Goal: Task Accomplishment & Management: Manage account settings

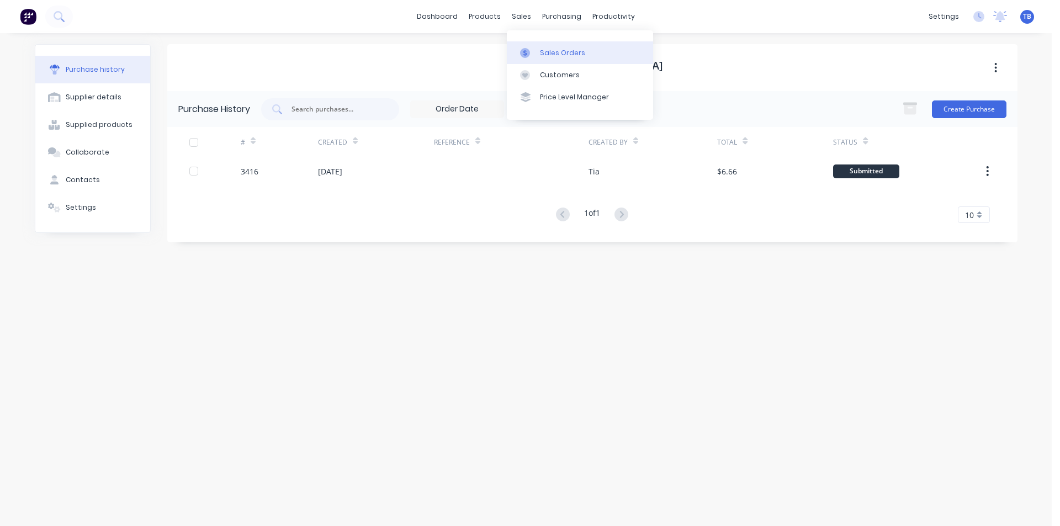
click at [546, 45] on link "Sales Orders" at bounding box center [580, 52] width 146 height 22
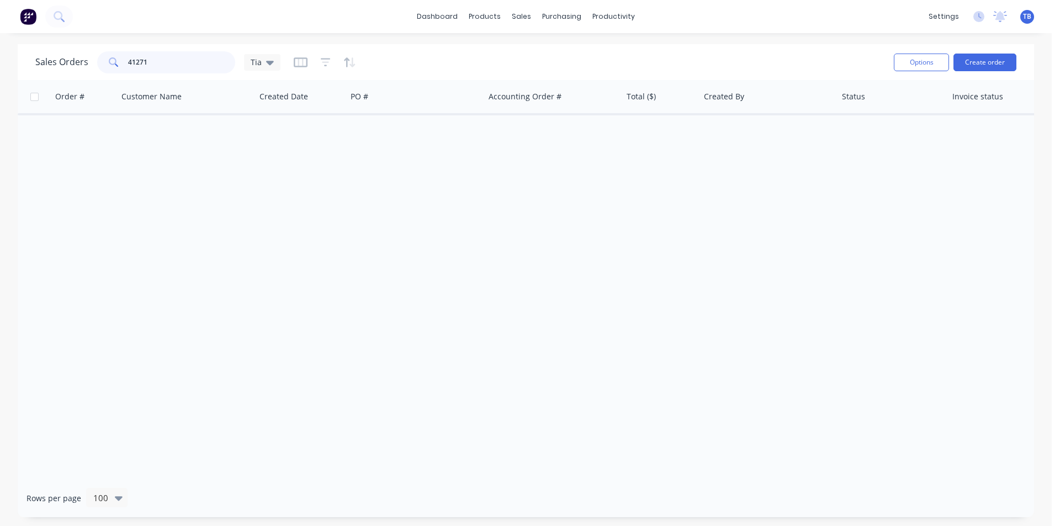
drag, startPoint x: 194, startPoint y: 59, endPoint x: 25, endPoint y: 52, distance: 168.5
click at [56, 60] on div "Sales Orders 41271 Tia" at bounding box center [157, 62] width 245 height 22
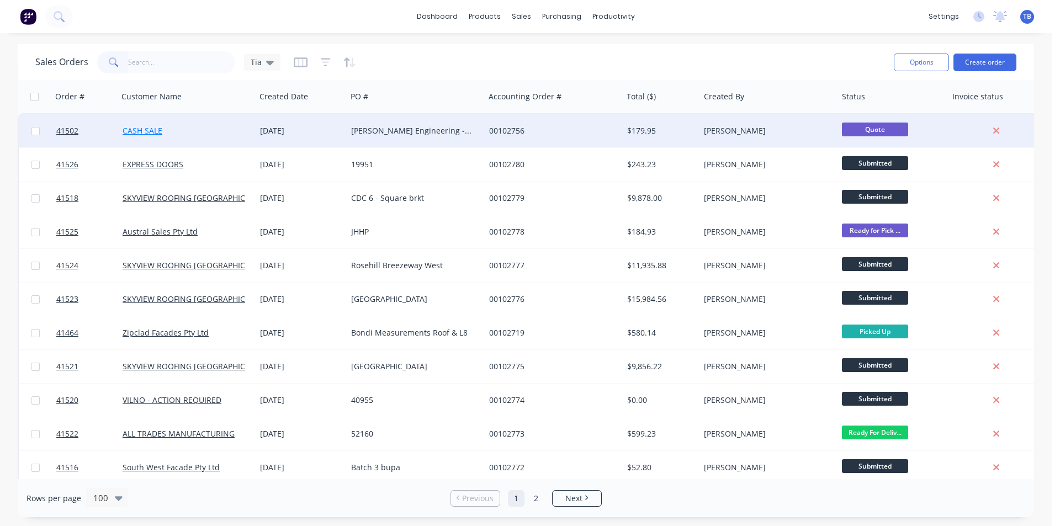
click at [155, 130] on link "CASH SALE" at bounding box center [143, 130] width 40 height 10
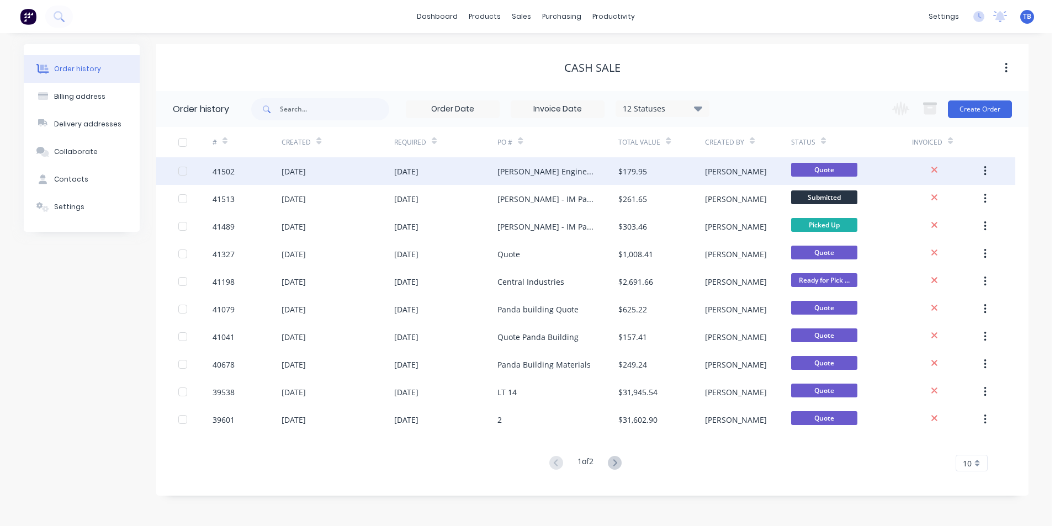
click at [214, 170] on div "41502" at bounding box center [224, 172] width 22 height 12
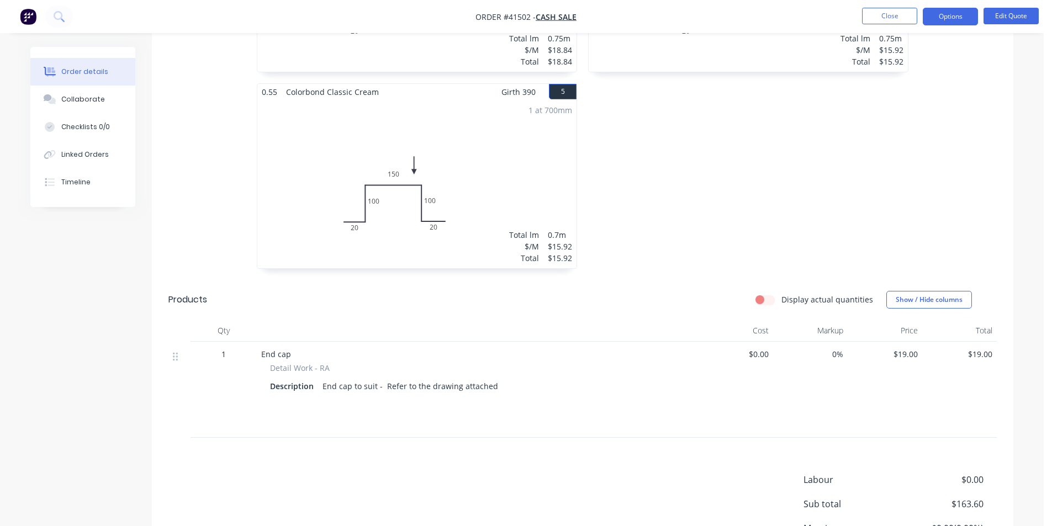
scroll to position [760, 0]
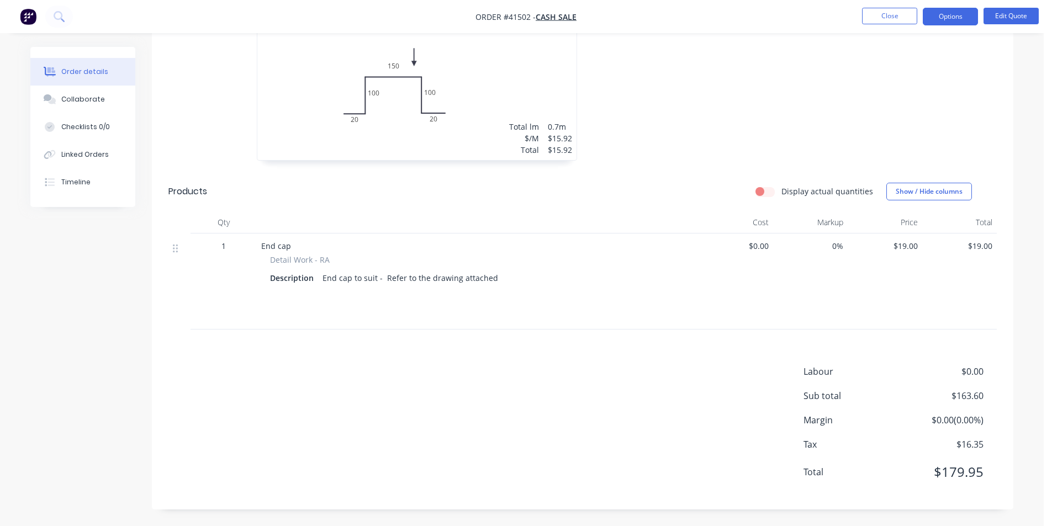
click at [900, 7] on nav "Order #41502 - CASH SALE Close Options Edit Quote" at bounding box center [526, 16] width 1052 height 33
click at [894, 12] on button "Close" at bounding box center [889, 16] width 55 height 17
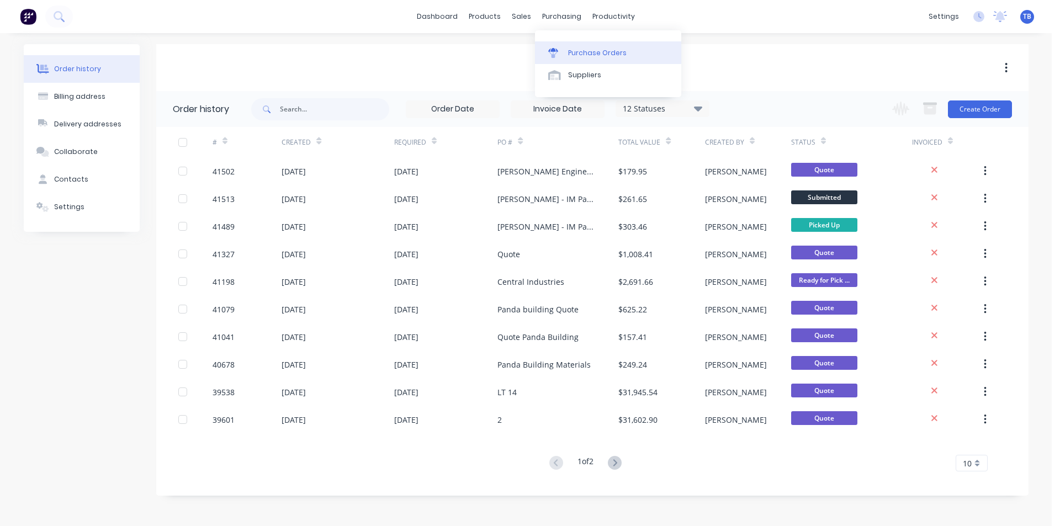
click at [575, 52] on div "Purchase Orders" at bounding box center [597, 53] width 59 height 10
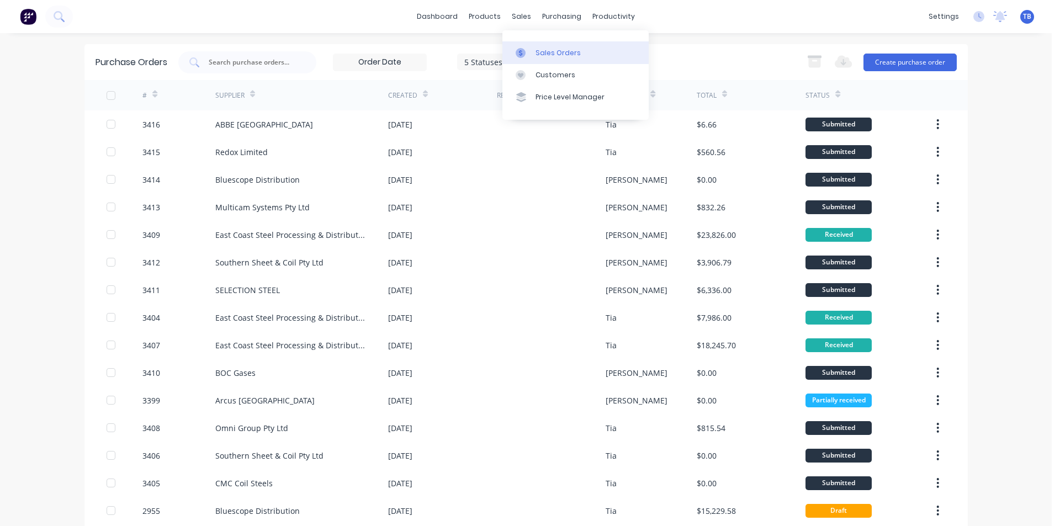
click at [537, 46] on link "Sales Orders" at bounding box center [575, 52] width 146 height 22
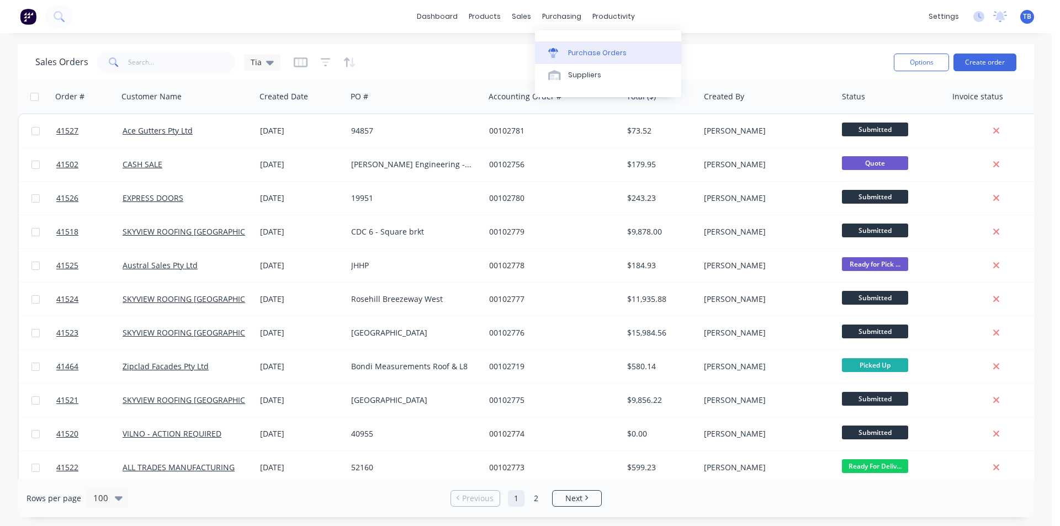
click at [584, 46] on link "Purchase Orders" at bounding box center [608, 52] width 146 height 22
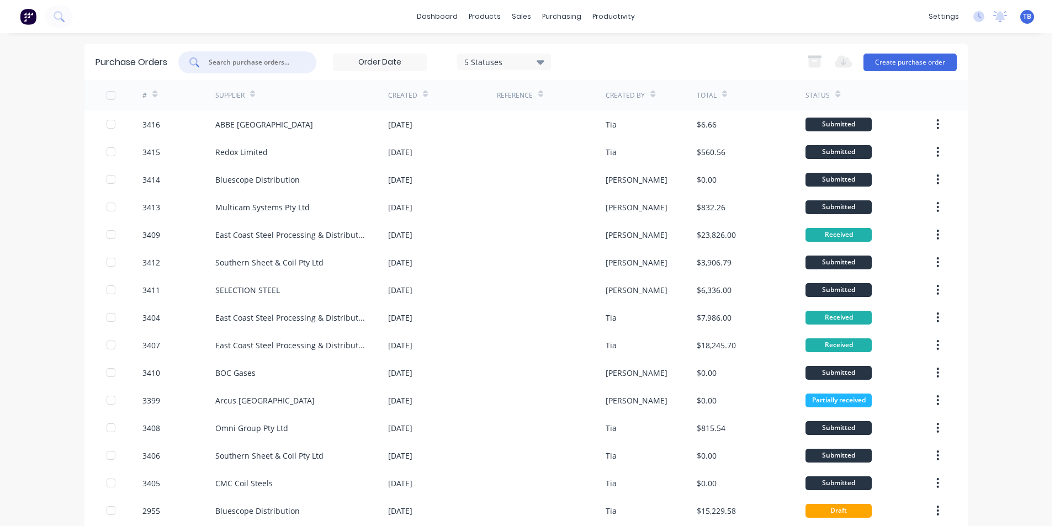
click at [255, 62] on input "text" at bounding box center [254, 62] width 92 height 11
type input "3410"
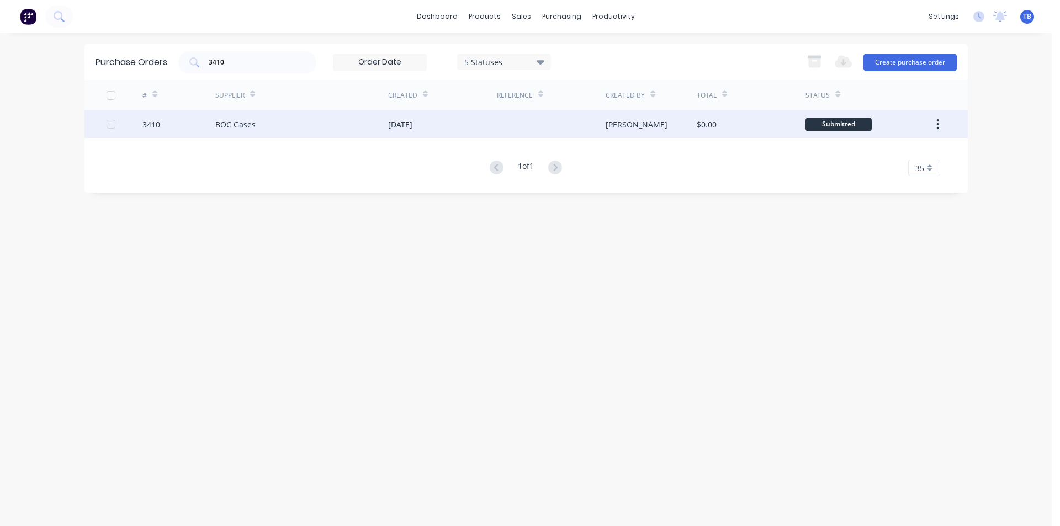
click at [272, 122] on div "BOC Gases" at bounding box center [301, 124] width 173 height 28
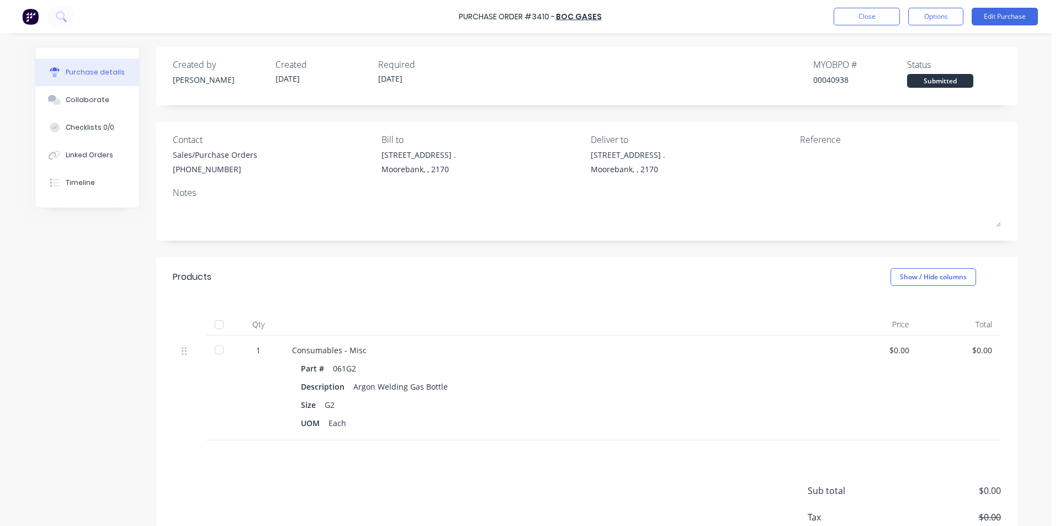
click at [216, 350] on div at bounding box center [219, 350] width 22 height 22
click at [861, 23] on button "Close" at bounding box center [867, 17] width 66 height 18
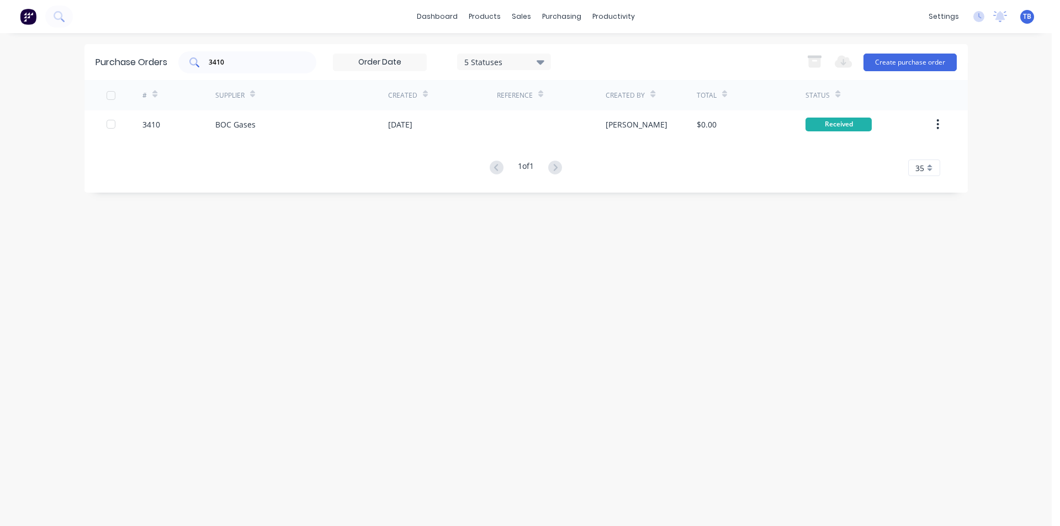
click at [241, 68] on div "3410" at bounding box center [247, 62] width 138 height 22
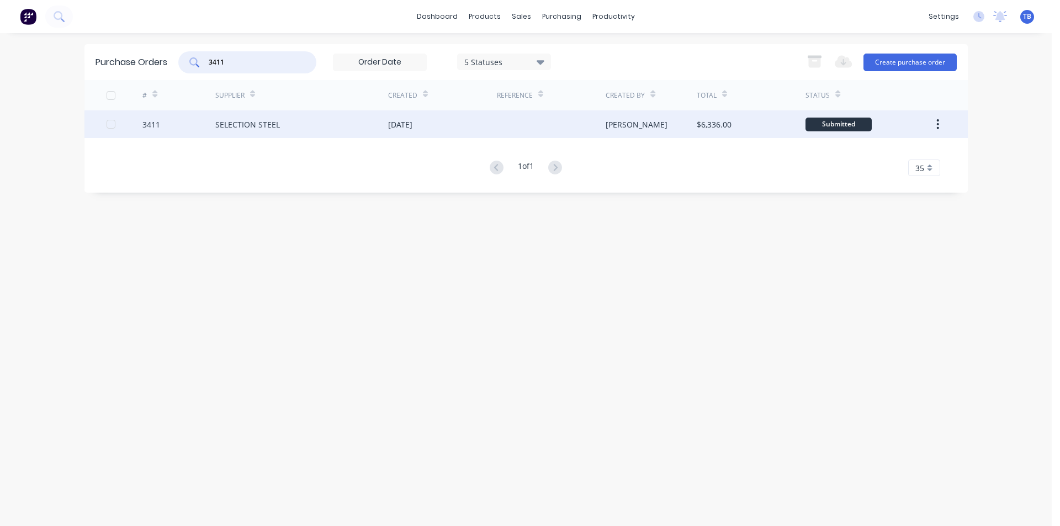
type input "3411"
click at [268, 129] on div "SELECTION STEEL" at bounding box center [247, 125] width 65 height 12
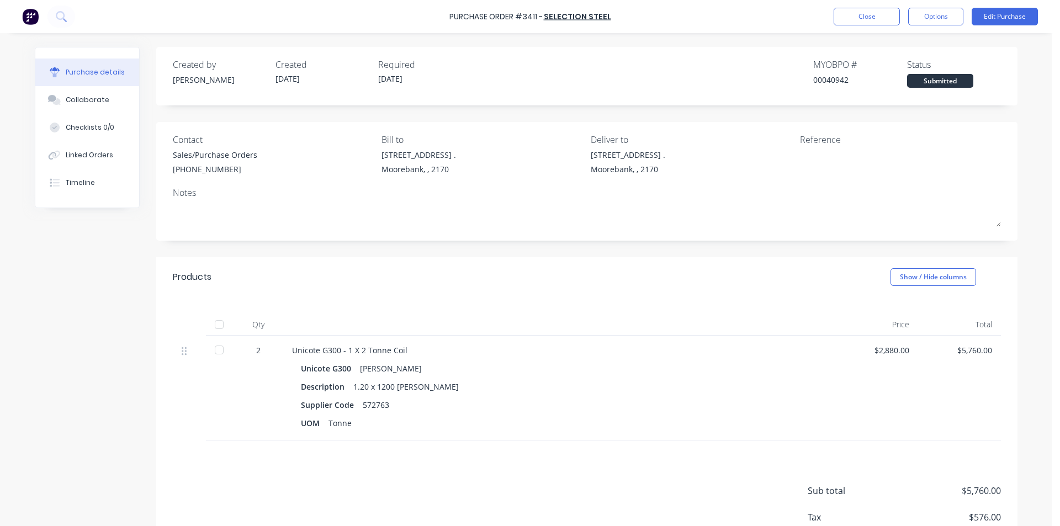
click at [220, 352] on div at bounding box center [219, 350] width 22 height 22
click at [852, 12] on button "Close" at bounding box center [867, 17] width 66 height 18
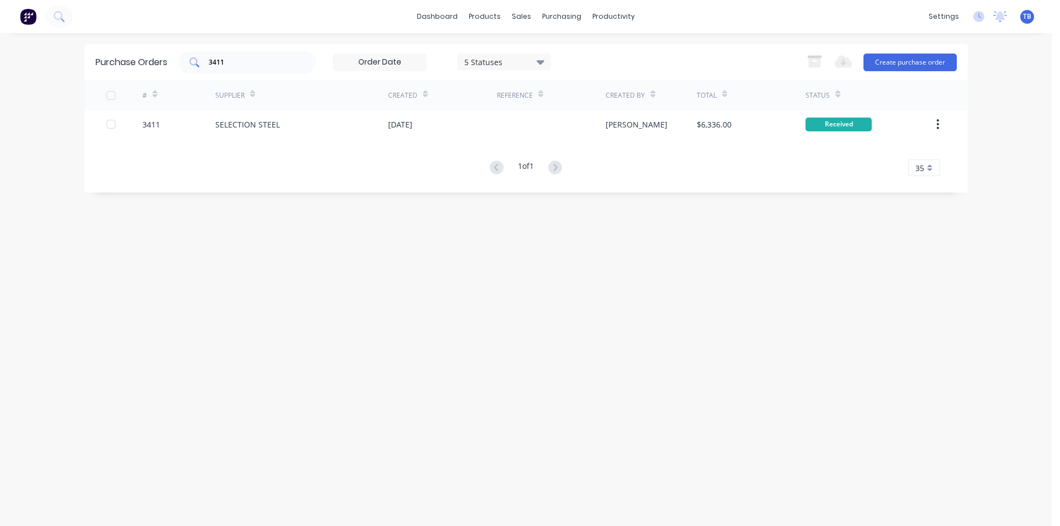
click at [293, 59] on input "3411" at bounding box center [254, 62] width 92 height 11
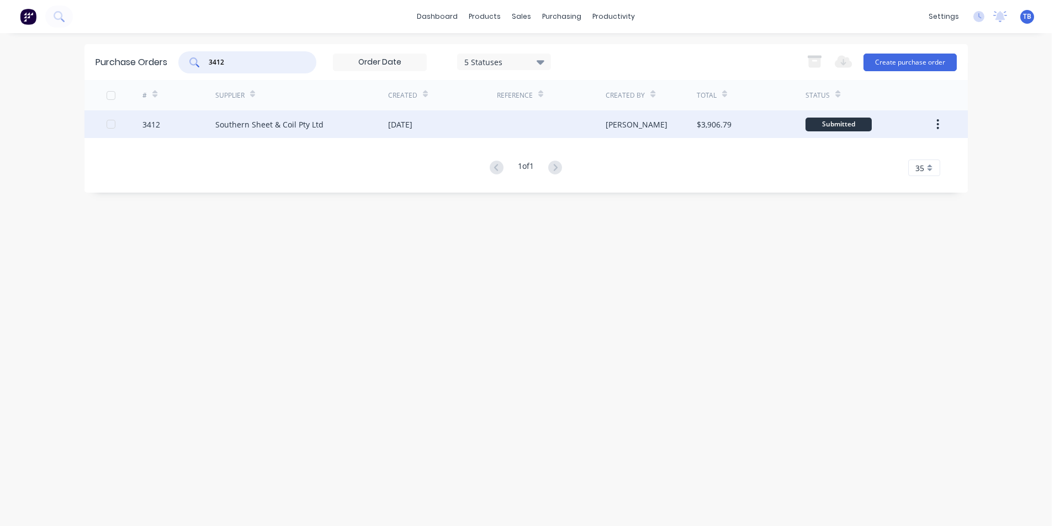
type input "3412"
click at [183, 129] on div "3412" at bounding box center [178, 124] width 73 height 28
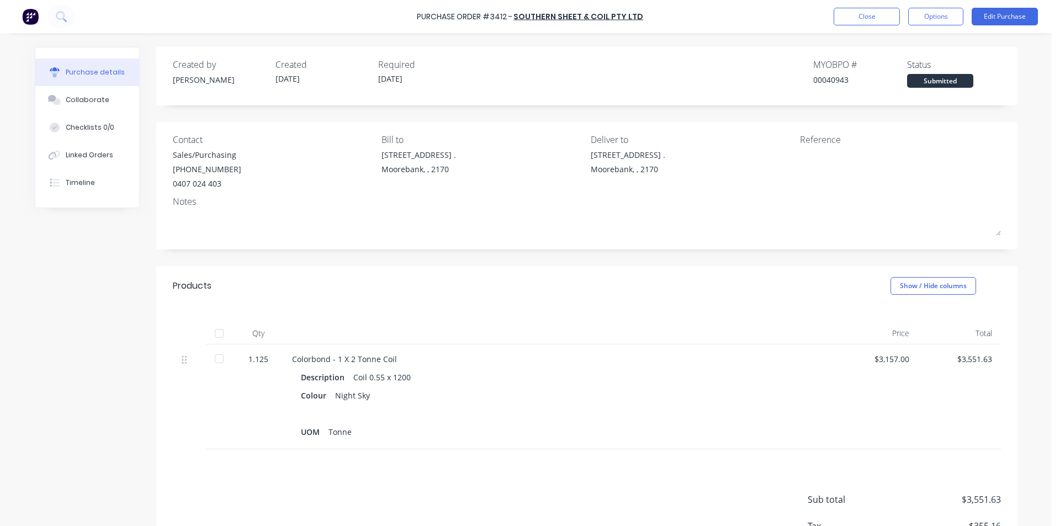
click at [212, 357] on div at bounding box center [219, 359] width 22 height 22
click at [873, 13] on button "Close" at bounding box center [867, 17] width 66 height 18
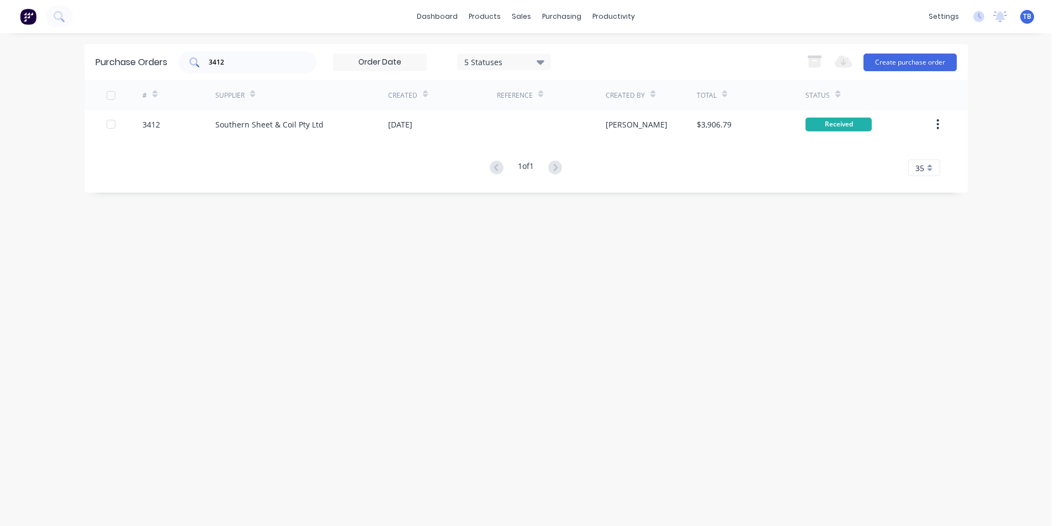
click at [307, 57] on div "3412" at bounding box center [247, 62] width 138 height 22
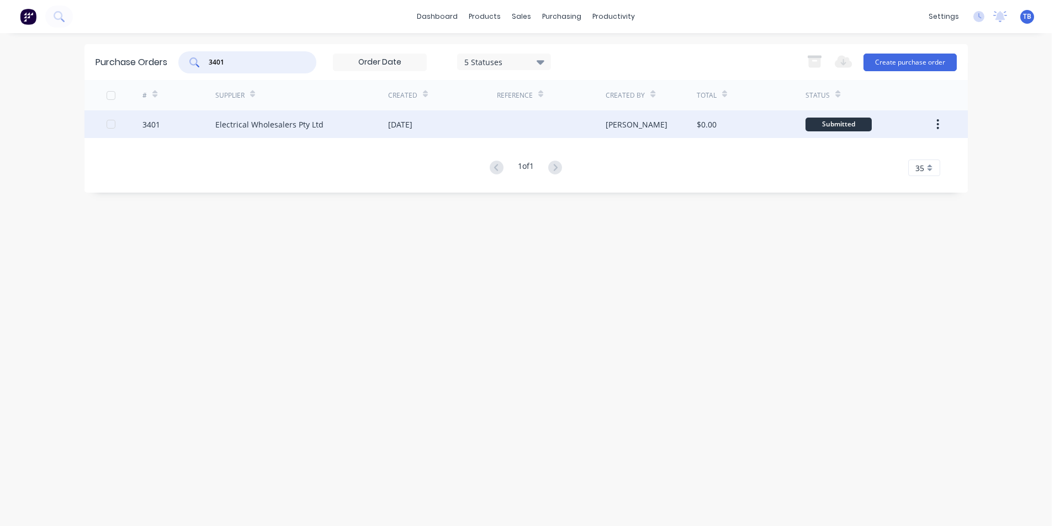
type input "3401"
click at [259, 130] on div "Electrical Wholesalers Pty Ltd" at bounding box center [269, 125] width 108 height 12
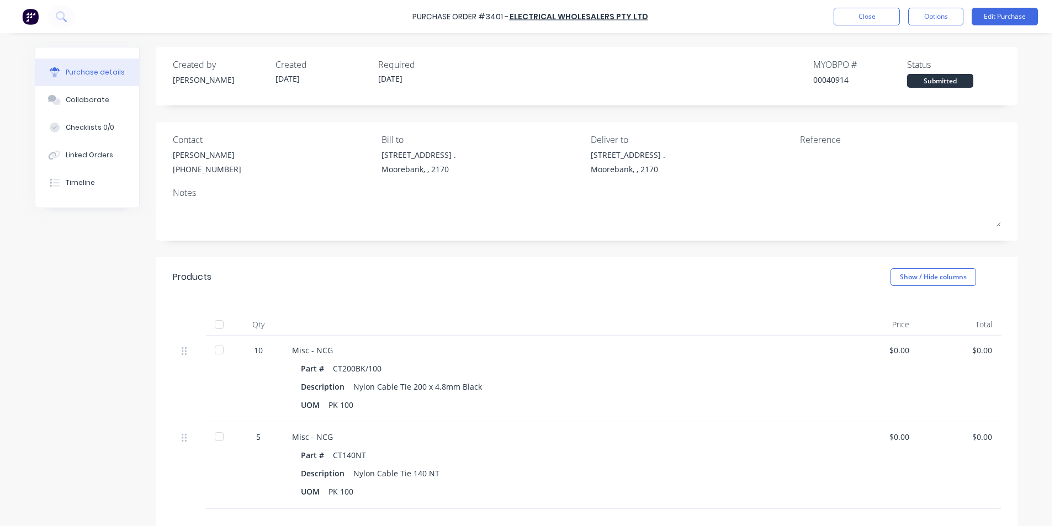
scroll to position [110, 0]
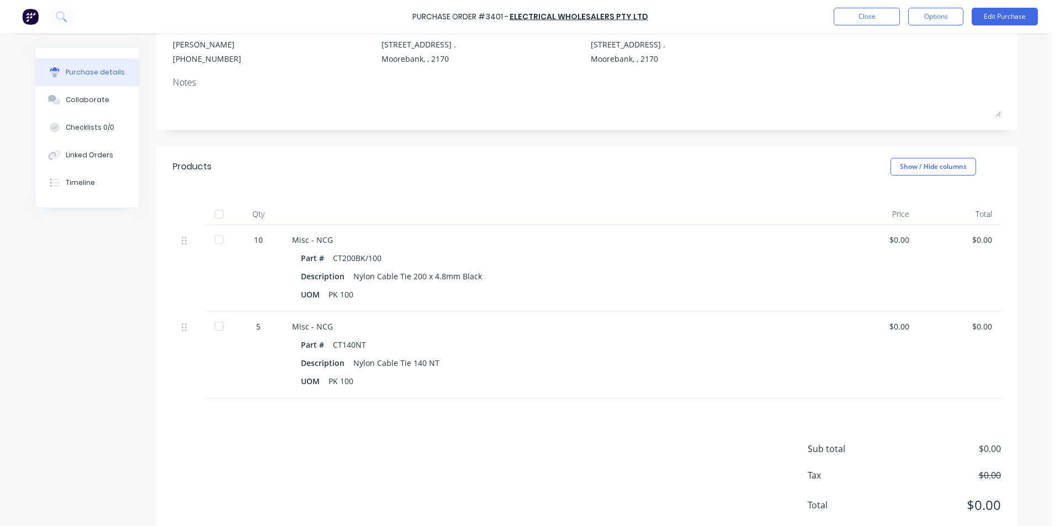
drag, startPoint x: 217, startPoint y: 241, endPoint x: 230, endPoint y: 318, distance: 78.4
click at [217, 240] on div at bounding box center [219, 240] width 22 height 22
click at [219, 323] on div at bounding box center [219, 326] width 22 height 22
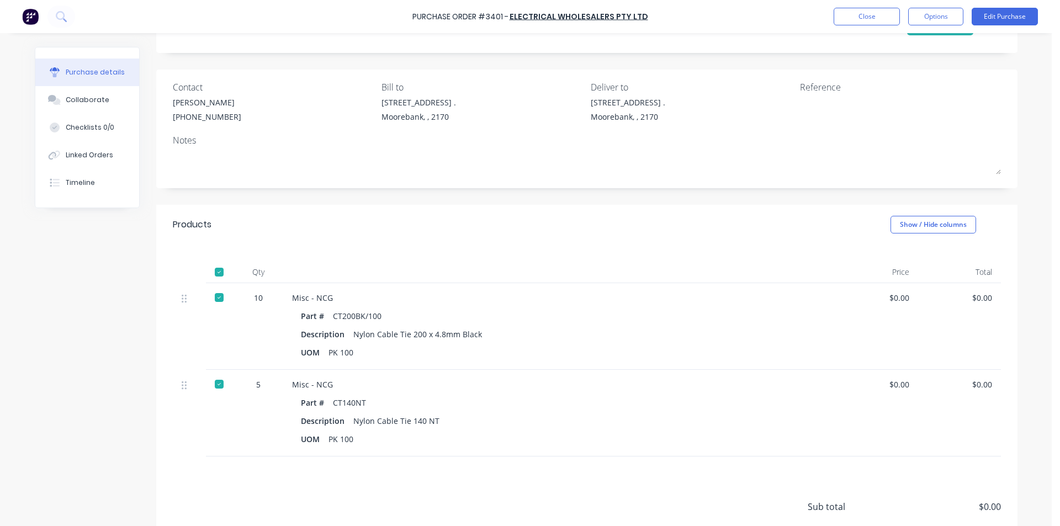
scroll to position [0, 0]
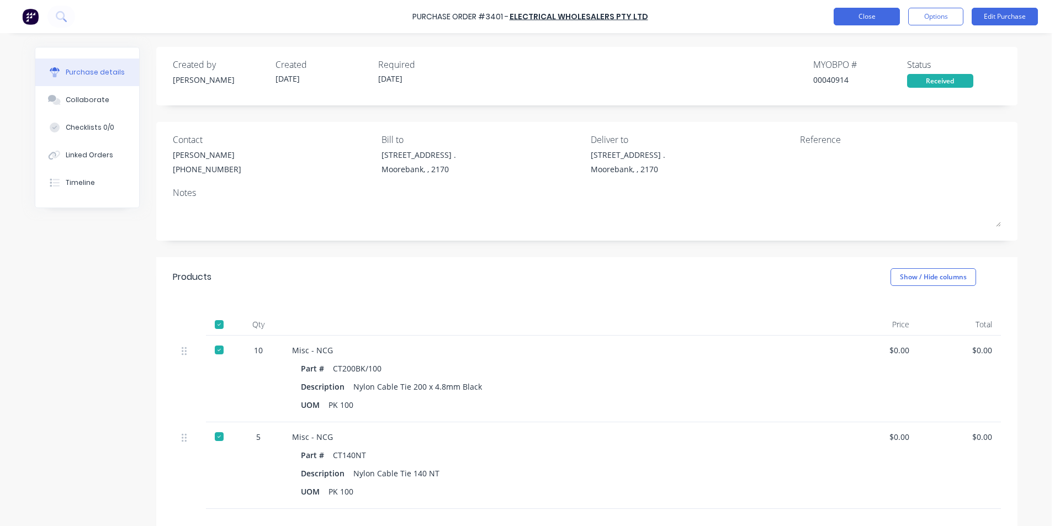
click at [889, 15] on button "Close" at bounding box center [867, 17] width 66 height 18
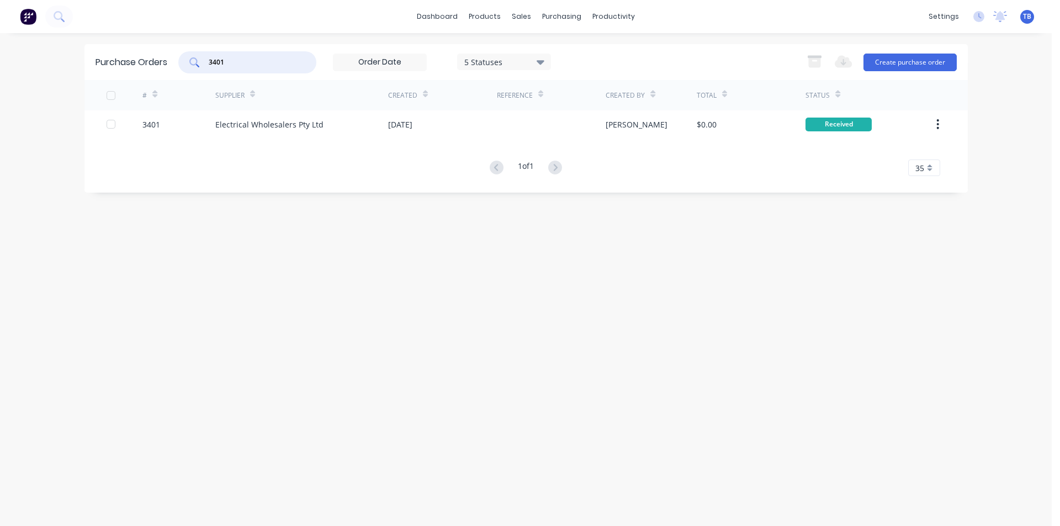
drag, startPoint x: 242, startPoint y: 62, endPoint x: 192, endPoint y: 64, distance: 49.7
click at [194, 67] on div "3401" at bounding box center [247, 62] width 138 height 22
click at [259, 59] on input "3409" at bounding box center [254, 62] width 92 height 11
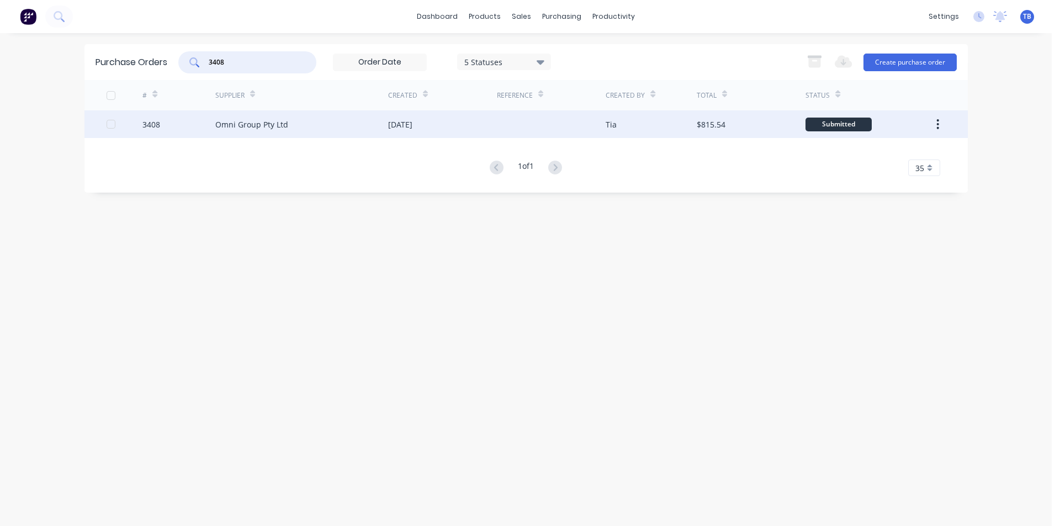
type input "3408"
click at [243, 124] on div "Omni Group Pty Ltd" at bounding box center [251, 125] width 73 height 12
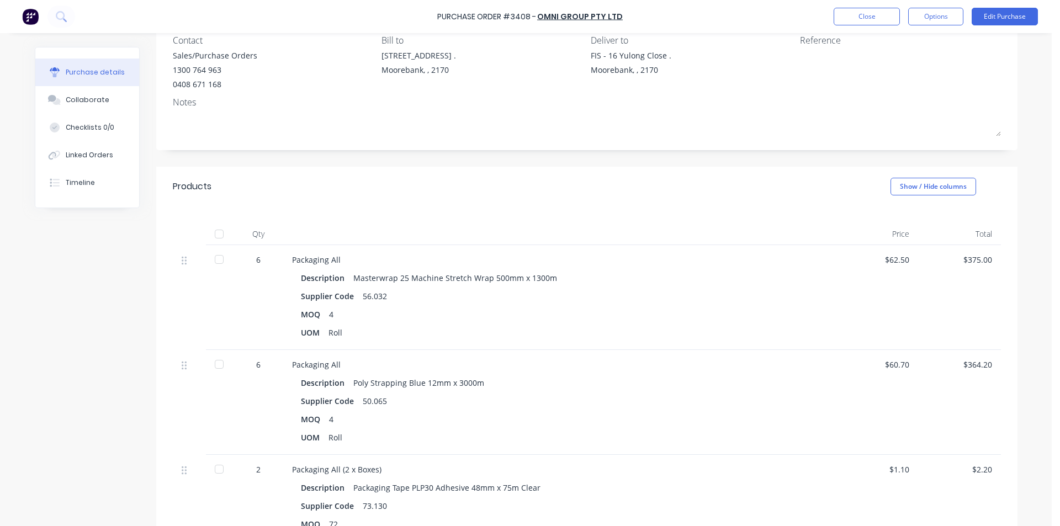
scroll to position [221, 0]
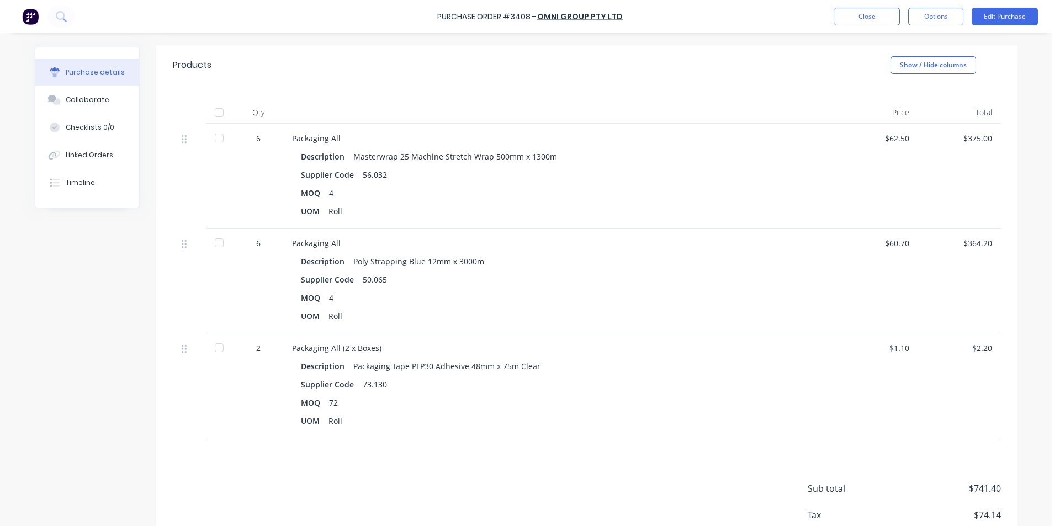
click at [221, 353] on div at bounding box center [219, 348] width 22 height 22
click at [211, 243] on div at bounding box center [219, 243] width 22 height 22
click at [215, 139] on div at bounding box center [219, 138] width 22 height 22
click at [882, 14] on button "Close" at bounding box center [867, 17] width 66 height 18
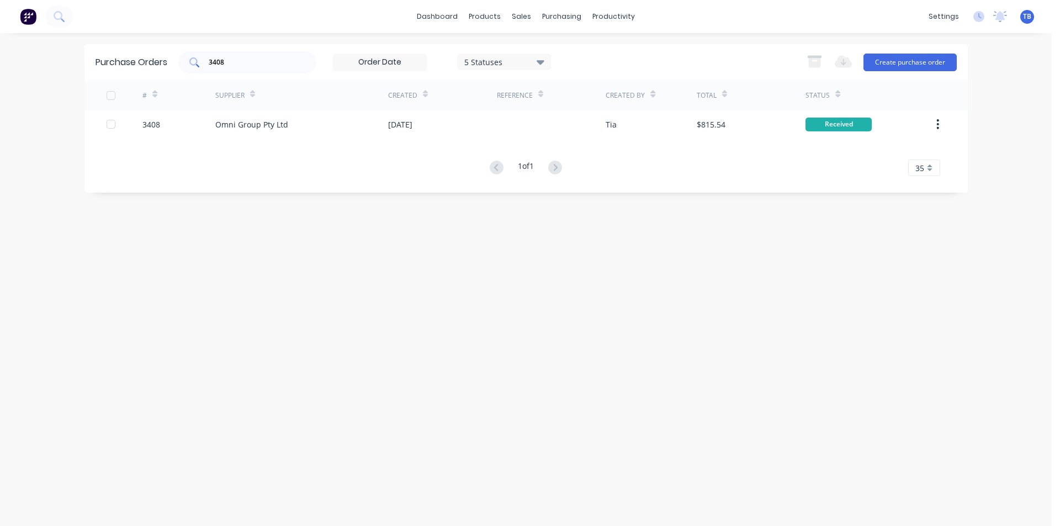
click at [232, 59] on input "3408" at bounding box center [254, 62] width 92 height 11
type input "3404"
drag, startPoint x: 236, startPoint y: 66, endPoint x: 147, endPoint y: 72, distance: 88.5
click at [150, 72] on div "Purchase Orders 3404 5 Statuses 5 Statuses Export to Excel (XLSX) Create purcha…" at bounding box center [525, 62] width 883 height 36
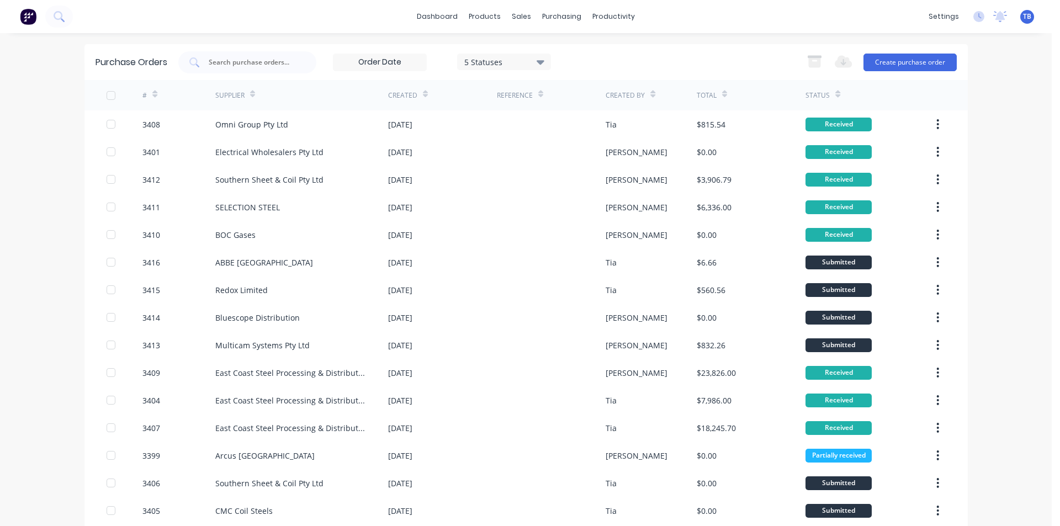
click at [835, 90] on icon at bounding box center [837, 94] width 5 height 8
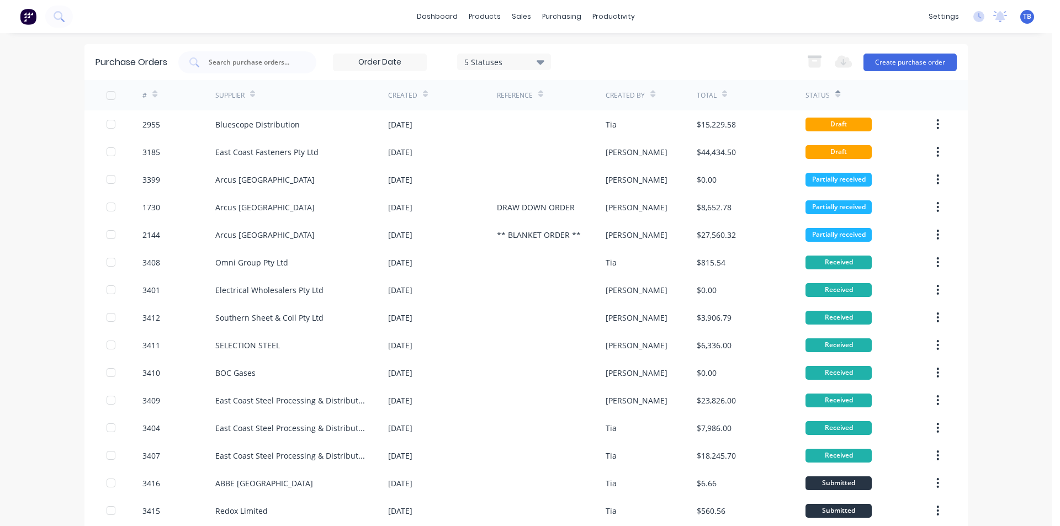
scroll to position [166, 0]
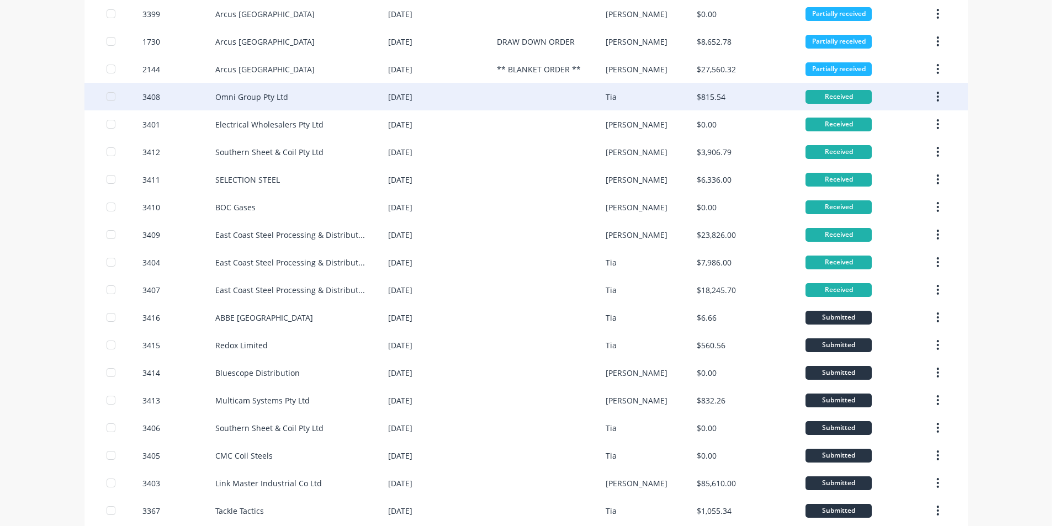
click at [931, 95] on button "button" at bounding box center [938, 97] width 26 height 20
click at [914, 124] on div "Archive" at bounding box center [898, 126] width 85 height 16
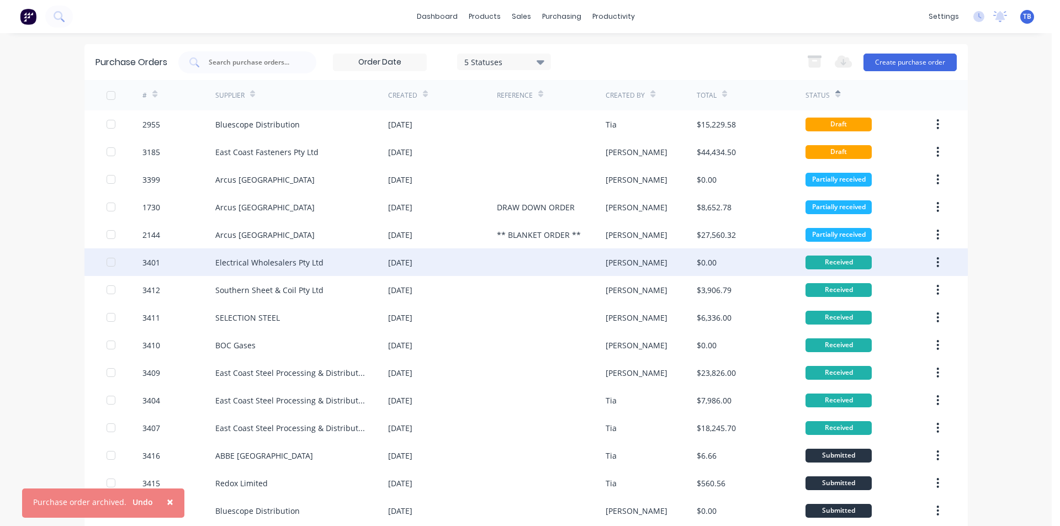
click at [931, 263] on button "button" at bounding box center [938, 262] width 26 height 20
click at [910, 289] on div "Archive" at bounding box center [898, 291] width 85 height 16
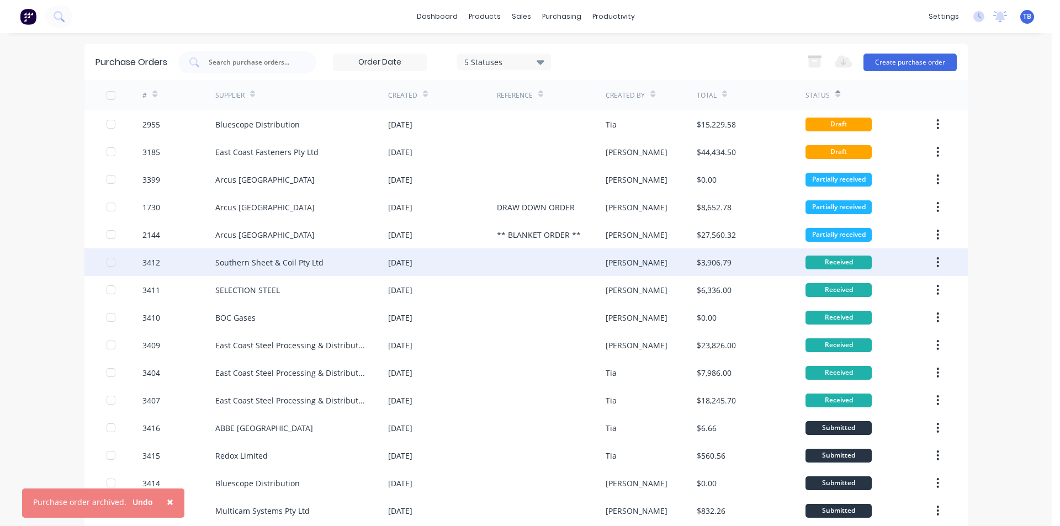
click at [936, 260] on icon "button" at bounding box center [937, 262] width 3 height 12
click at [899, 294] on div "Received" at bounding box center [868, 290] width 127 height 28
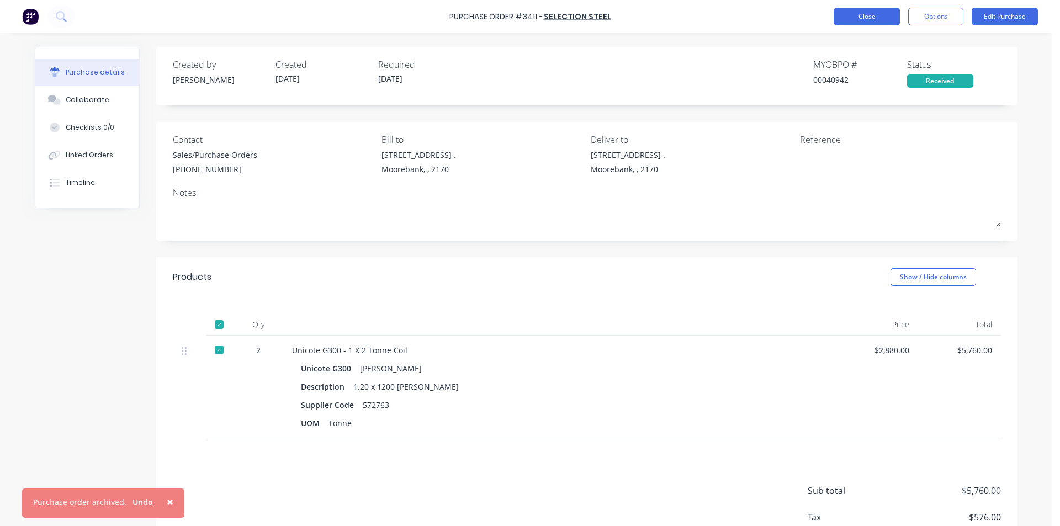
click at [839, 16] on button "Close" at bounding box center [867, 17] width 66 height 18
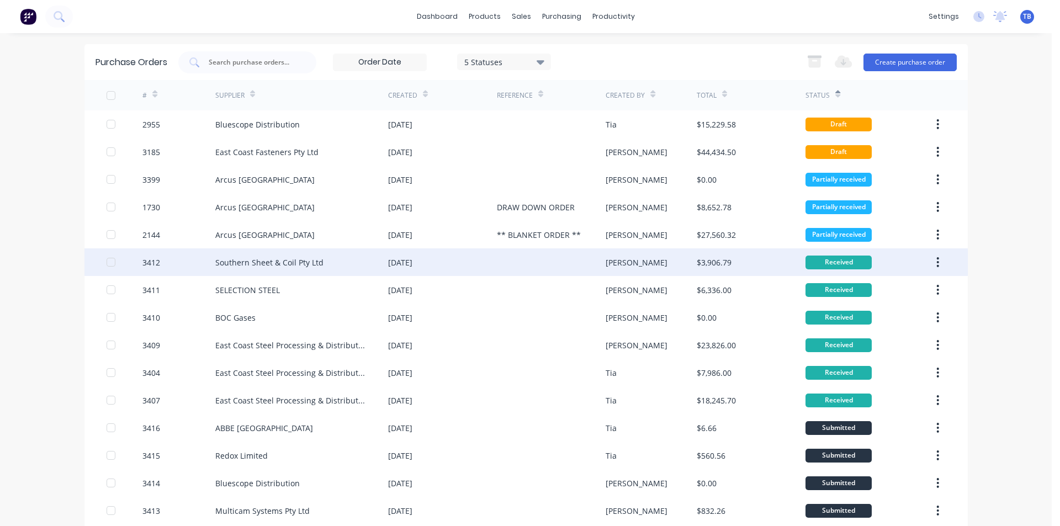
click at [936, 258] on icon "button" at bounding box center [937, 262] width 3 height 12
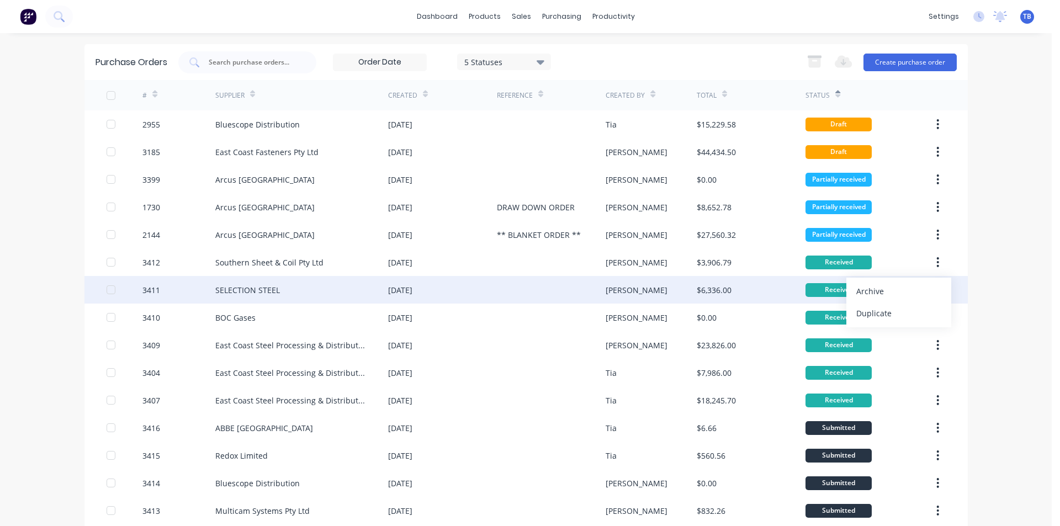
click at [899, 296] on div "Received" at bounding box center [868, 290] width 127 height 28
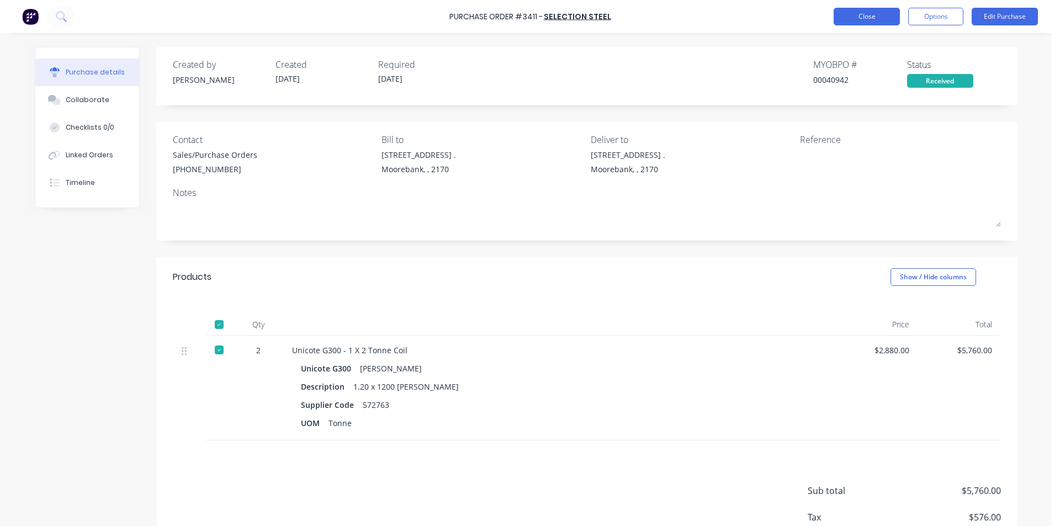
click at [868, 15] on button "Close" at bounding box center [867, 17] width 66 height 18
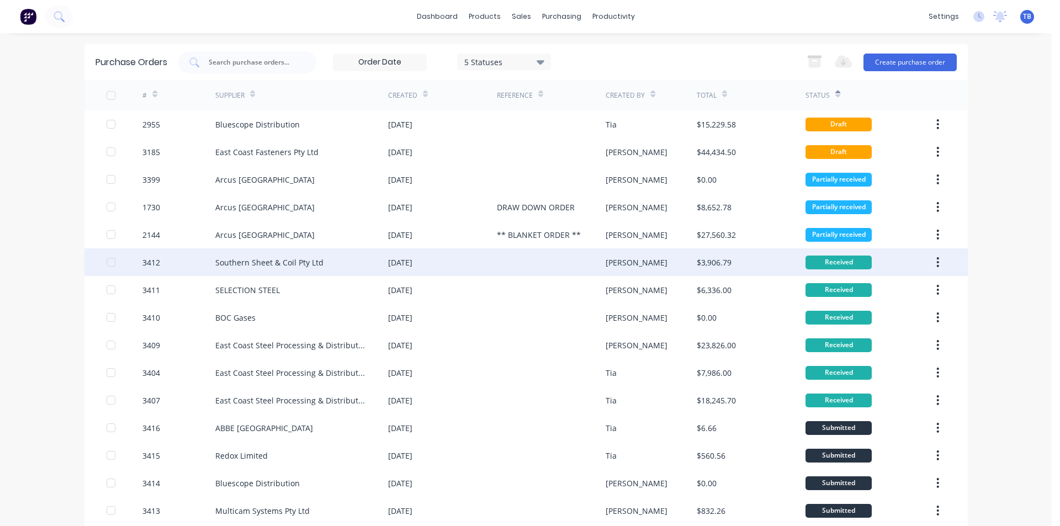
click at [937, 265] on icon "button" at bounding box center [938, 262] width 2 height 10
click at [877, 291] on div "Archive" at bounding box center [898, 291] width 85 height 16
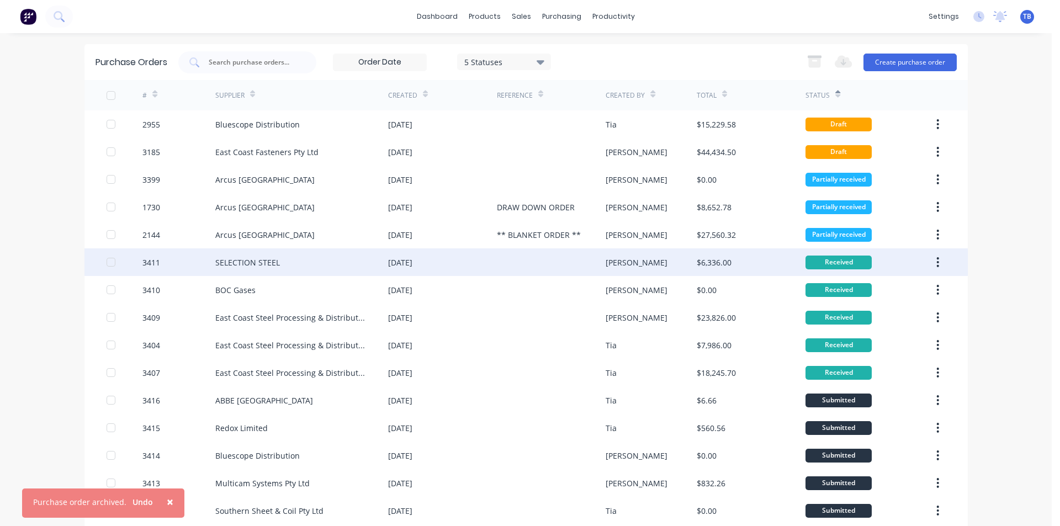
click at [937, 266] on icon "button" at bounding box center [938, 262] width 2 height 10
click at [891, 291] on div "Archive" at bounding box center [898, 291] width 85 height 16
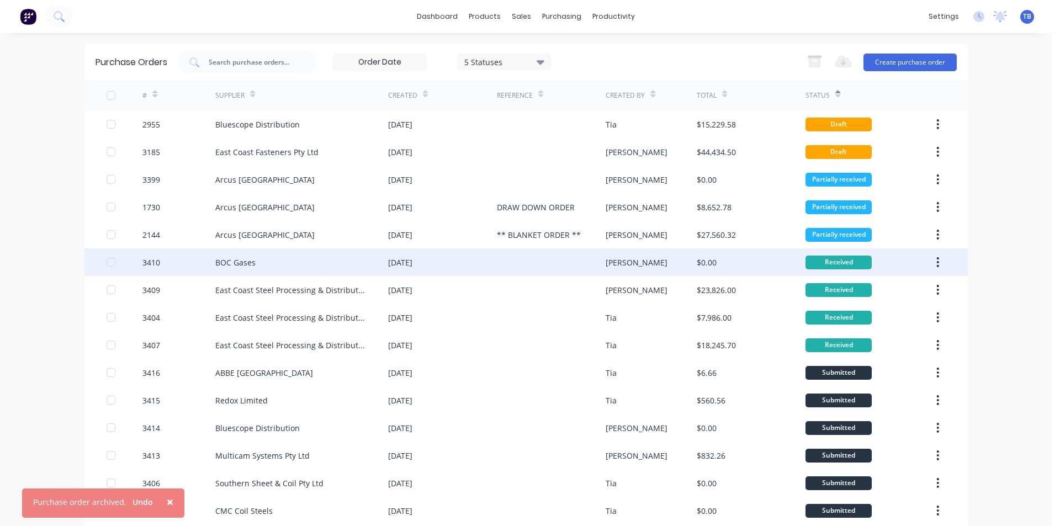
click at [931, 258] on button "button" at bounding box center [938, 262] width 26 height 20
click at [890, 286] on div "Archive" at bounding box center [898, 291] width 85 height 16
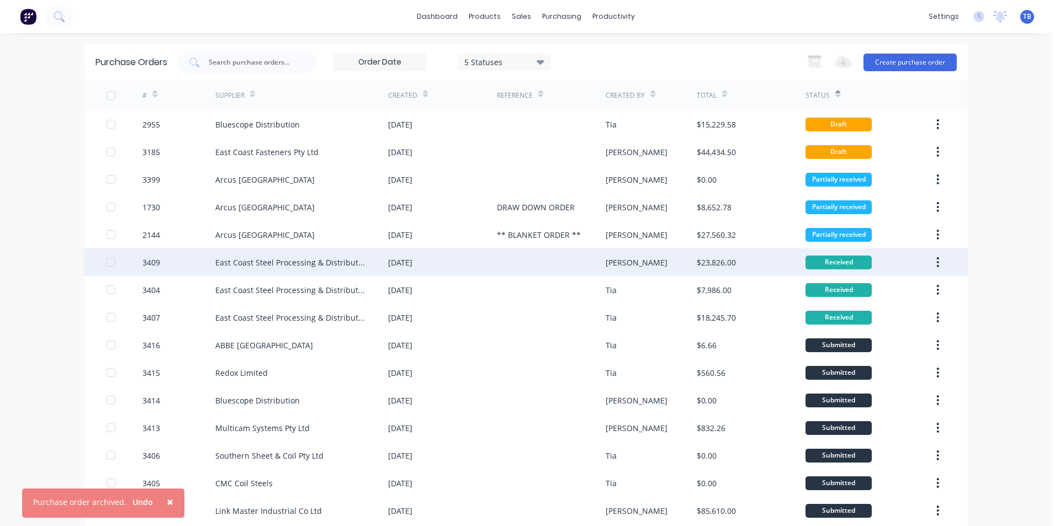
click at [937, 262] on icon "button" at bounding box center [938, 262] width 2 height 10
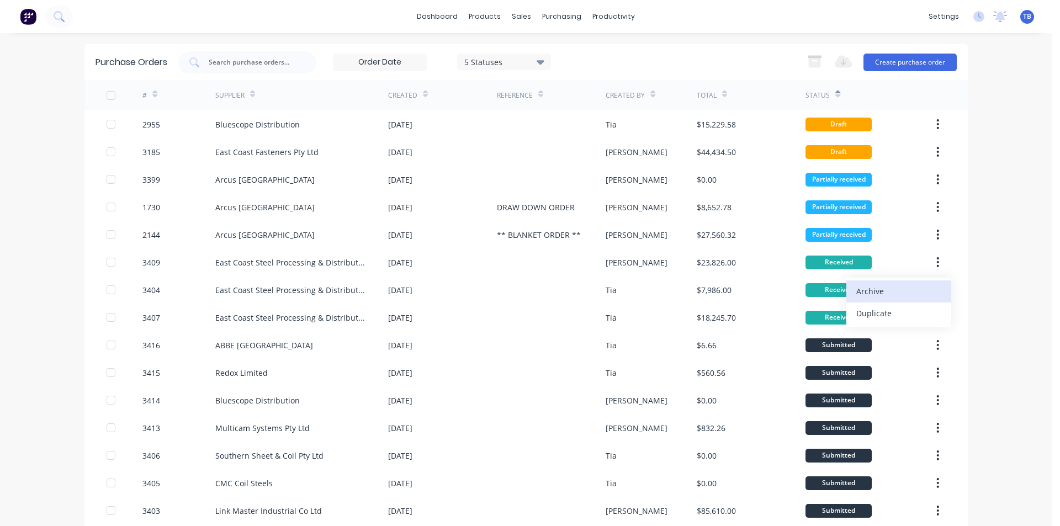
click at [888, 293] on div "Archive" at bounding box center [898, 291] width 85 height 16
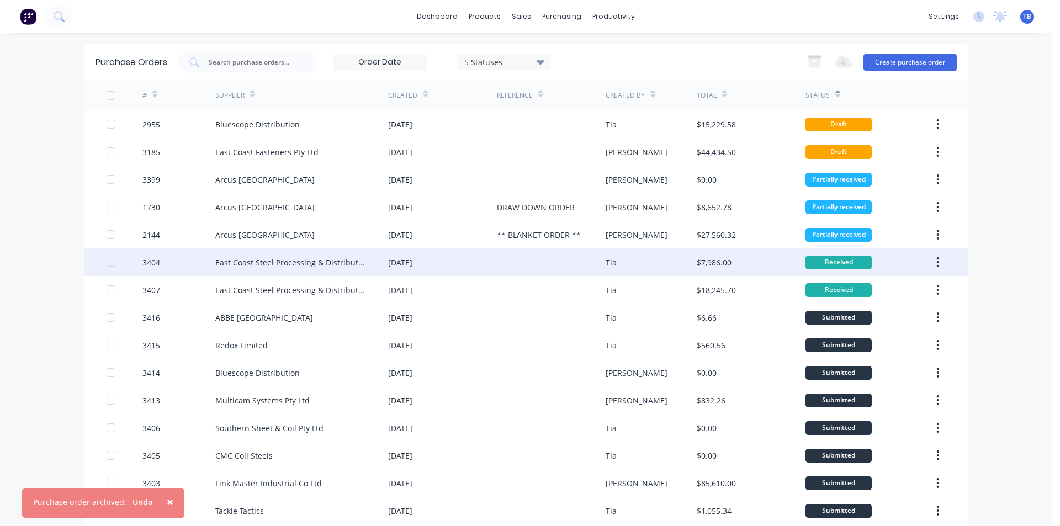
click at [932, 261] on button "button" at bounding box center [938, 262] width 26 height 20
click at [936, 260] on icon "button" at bounding box center [937, 262] width 3 height 12
click at [912, 294] on div "Archive" at bounding box center [898, 291] width 85 height 16
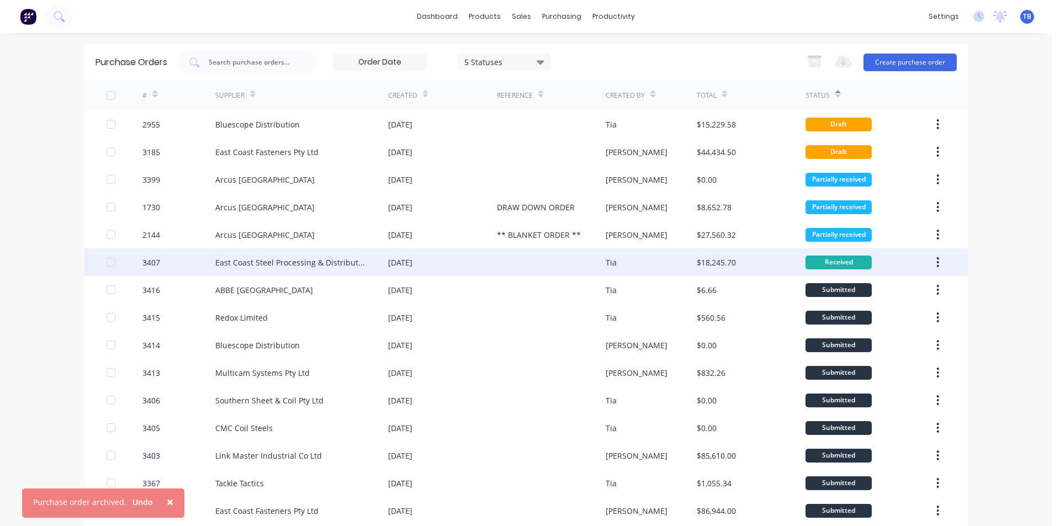
click at [937, 258] on icon "button" at bounding box center [938, 262] width 2 height 10
click at [936, 259] on icon "button" at bounding box center [937, 262] width 3 height 12
click at [918, 289] on div "Submitted" at bounding box center [868, 290] width 127 height 28
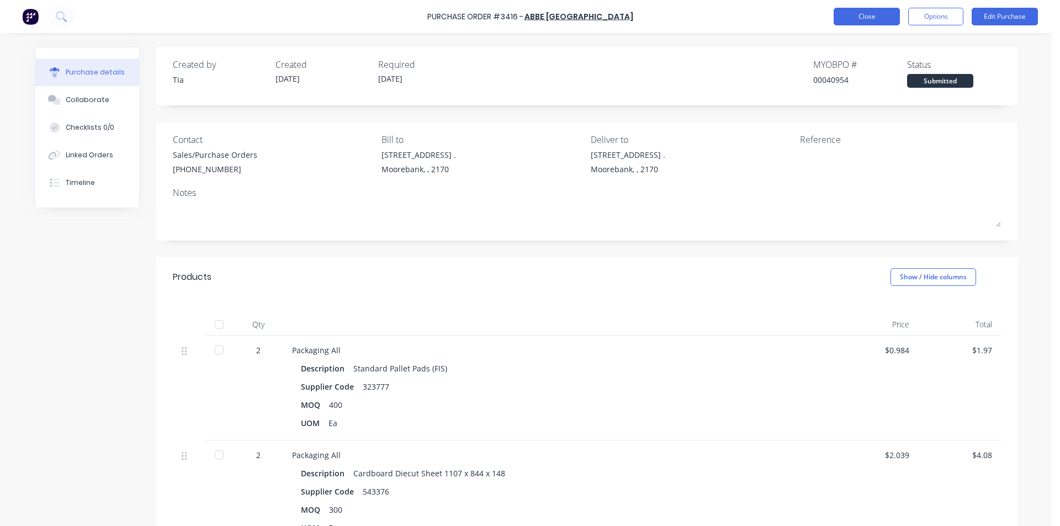
click at [868, 17] on button "Close" at bounding box center [867, 17] width 66 height 18
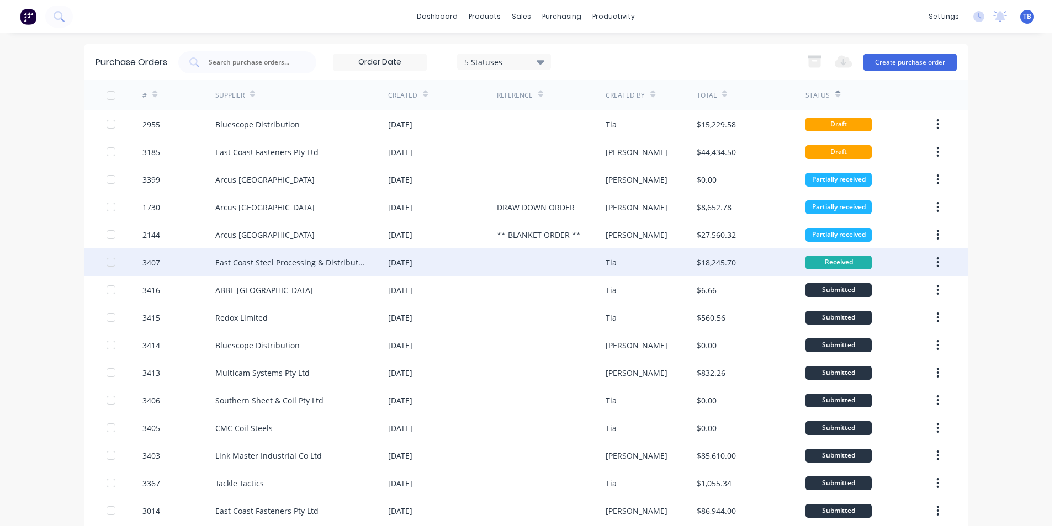
drag, startPoint x: 932, startPoint y: 264, endPoint x: 927, endPoint y: 273, distance: 9.9
click at [936, 264] on icon "button" at bounding box center [937, 262] width 3 height 12
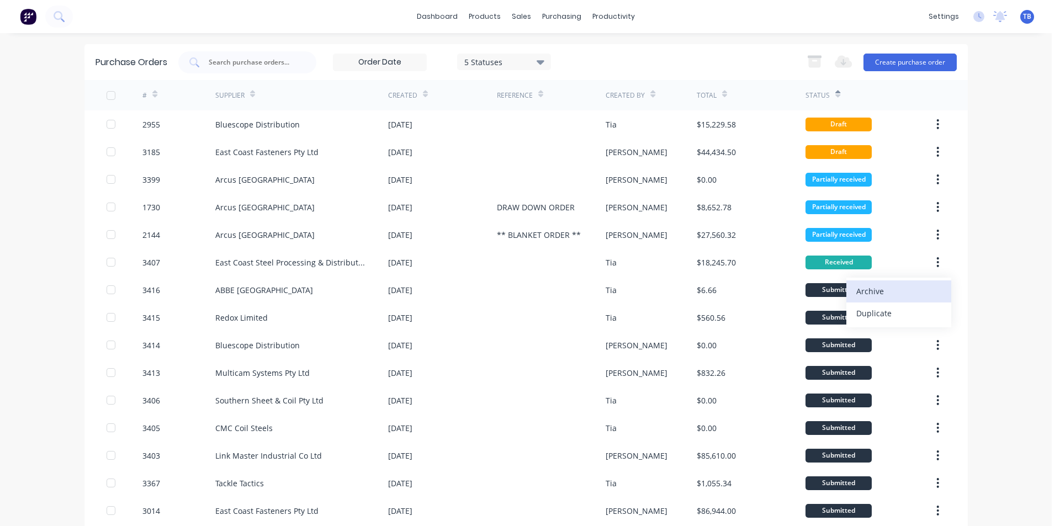
click at [914, 285] on div "Archive" at bounding box center [898, 291] width 85 height 16
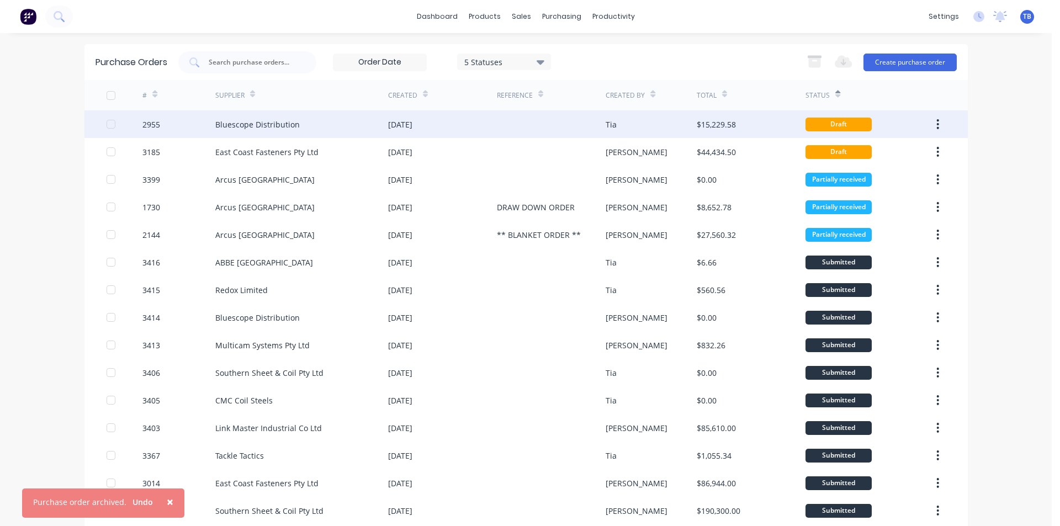
click at [335, 125] on div "Bluescope Distribution" at bounding box center [301, 124] width 173 height 28
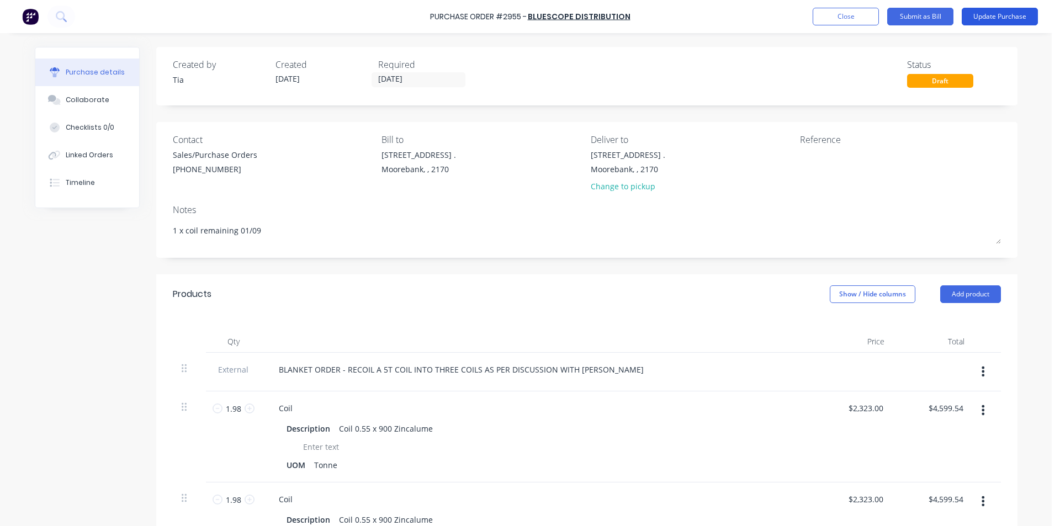
click at [1005, 8] on button "Update Purchase" at bounding box center [1000, 17] width 76 height 18
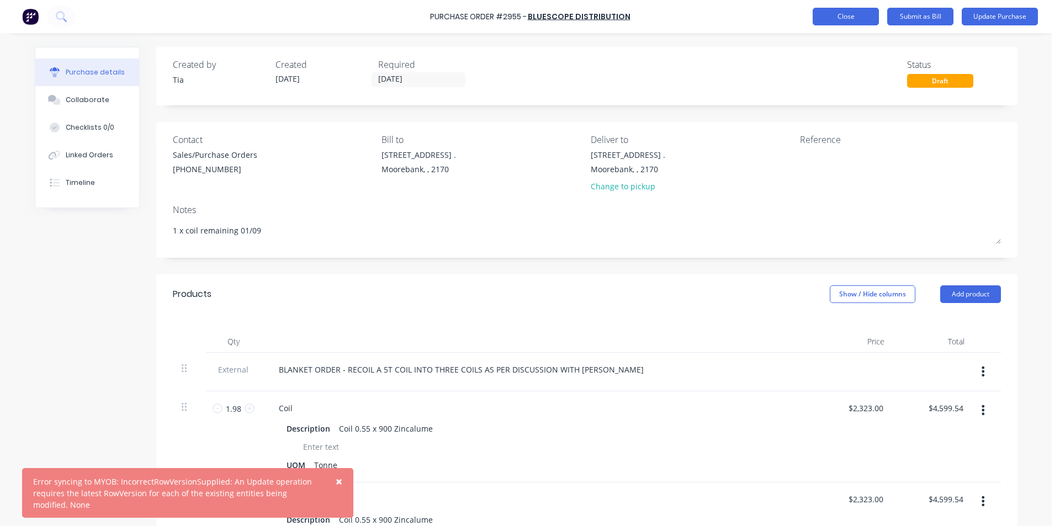
click at [821, 18] on button "Close" at bounding box center [846, 17] width 66 height 18
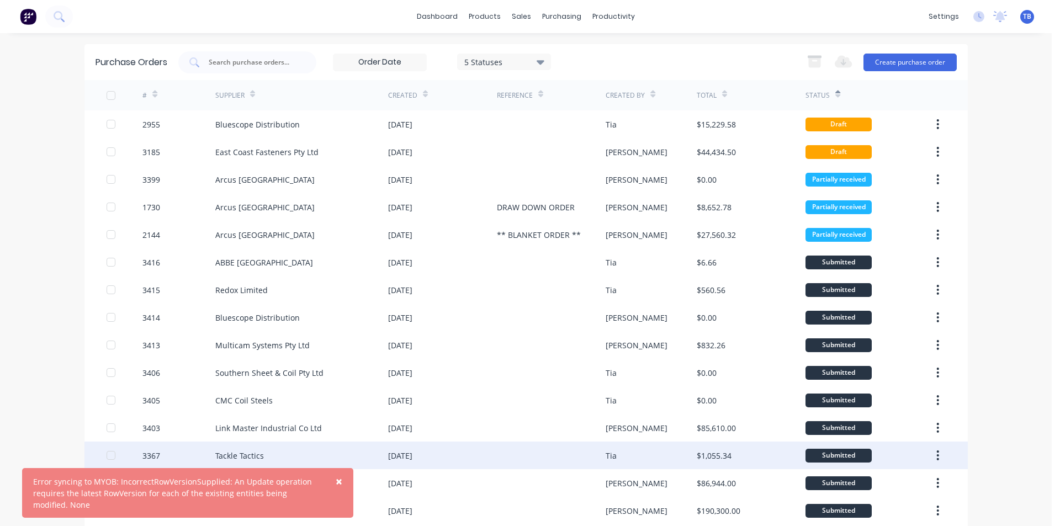
drag, startPoint x: 341, startPoint y: 476, endPoint x: 338, endPoint y: 457, distance: 20.0
click at [341, 476] on span "×" at bounding box center [339, 481] width 7 height 15
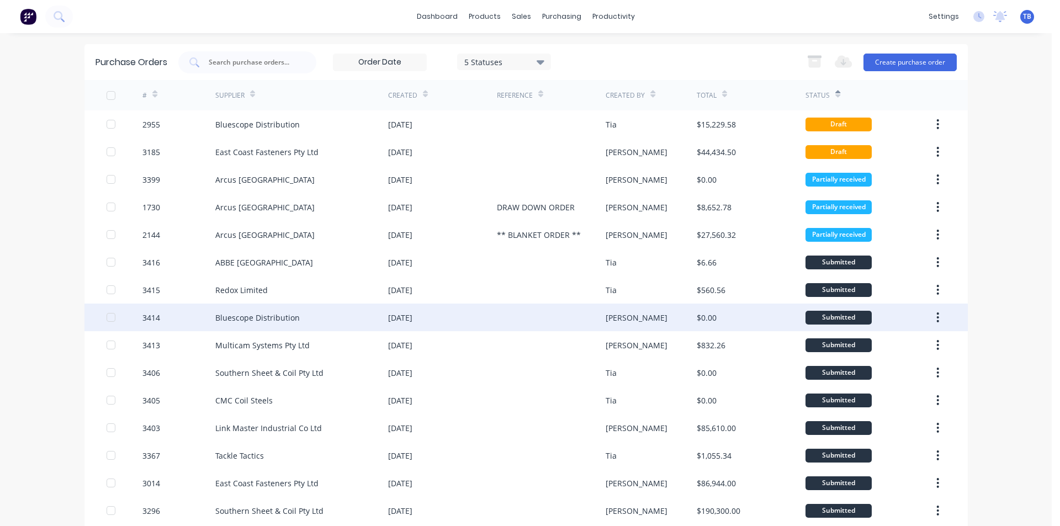
click at [309, 326] on div "Bluescope Distribution" at bounding box center [301, 318] width 173 height 28
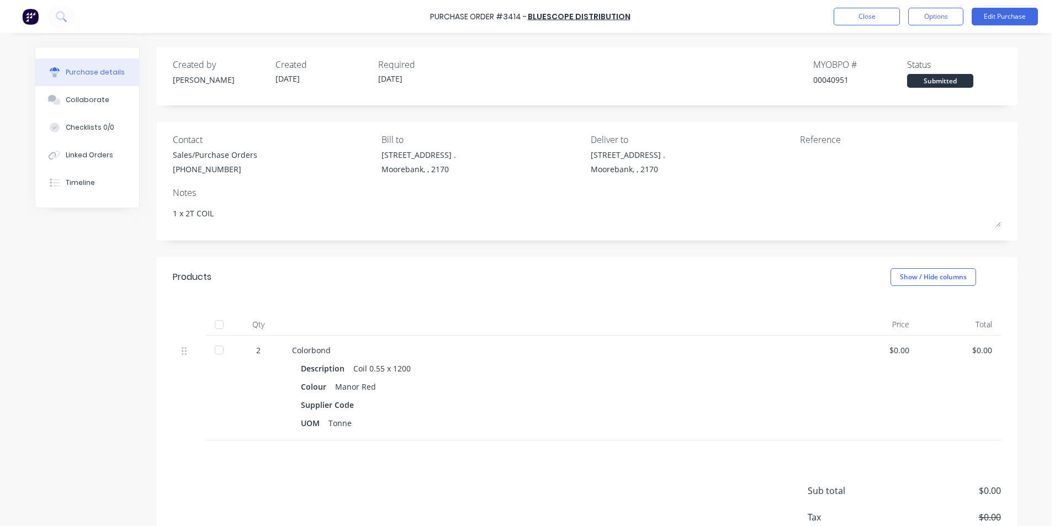
click at [218, 342] on div at bounding box center [219, 350] width 22 height 22
click at [872, 18] on button "Close" at bounding box center [867, 17] width 66 height 18
